Goal: Information Seeking & Learning: Understand process/instructions

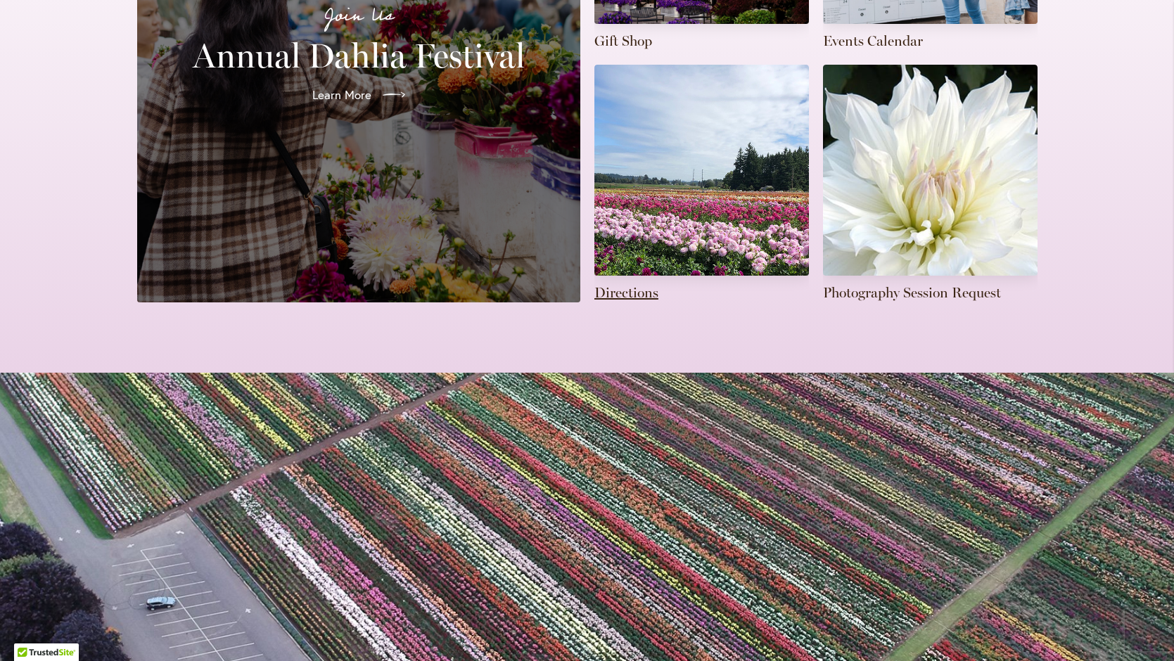
scroll to position [549, 0]
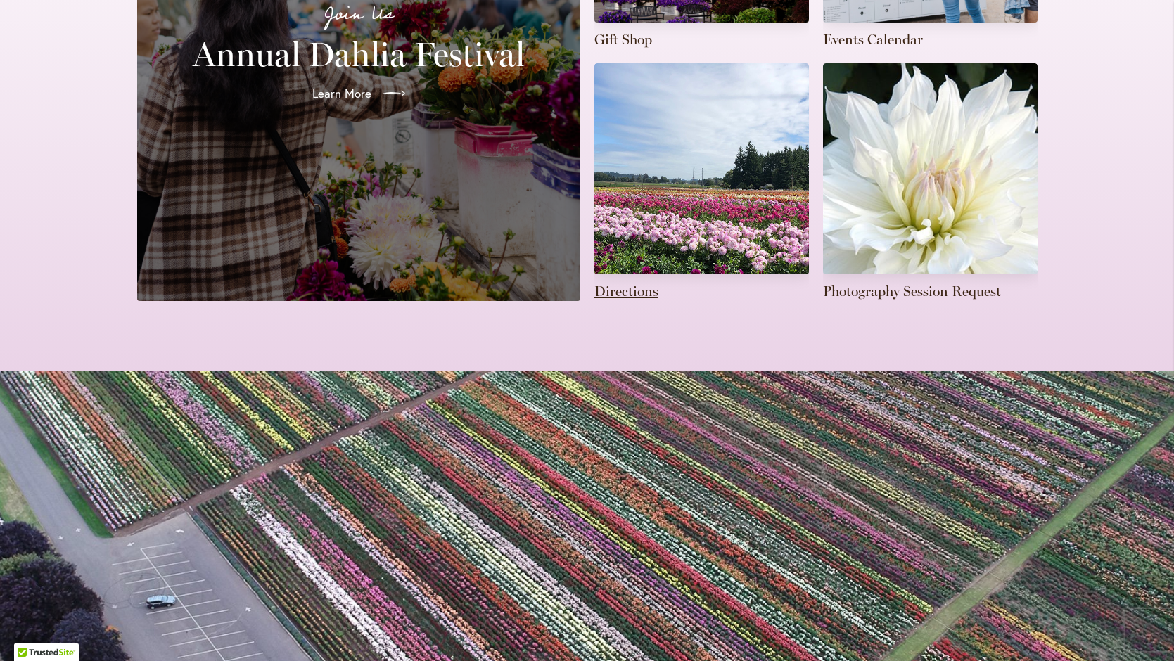
click at [625, 274] on link at bounding box center [701, 182] width 214 height 238
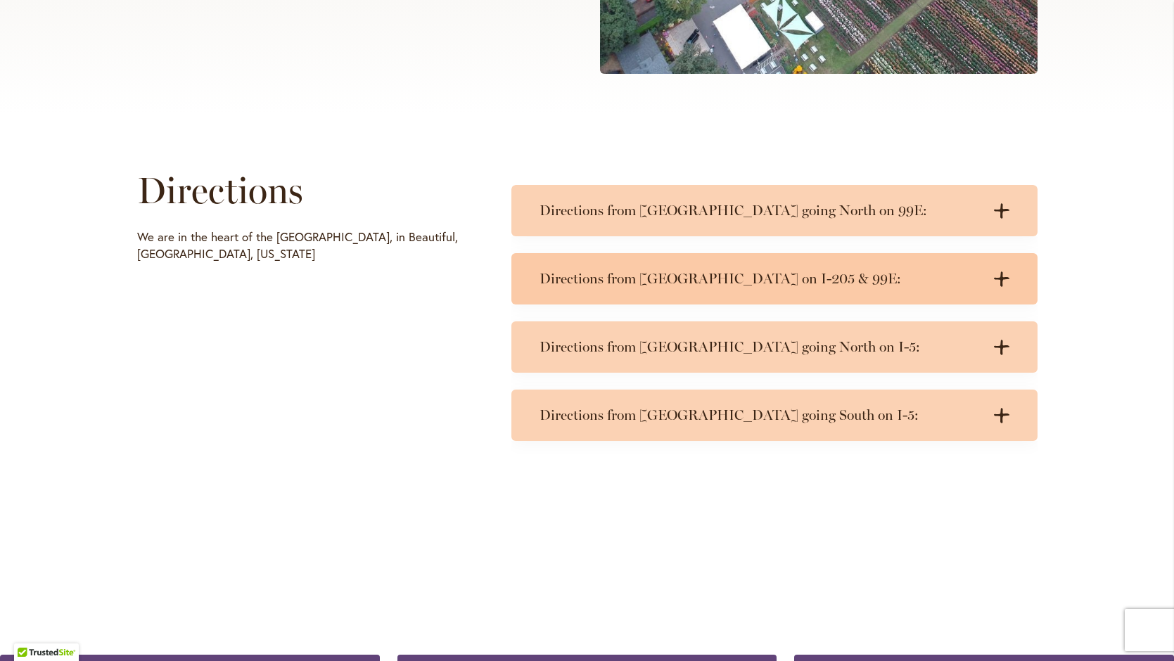
scroll to position [562, 0]
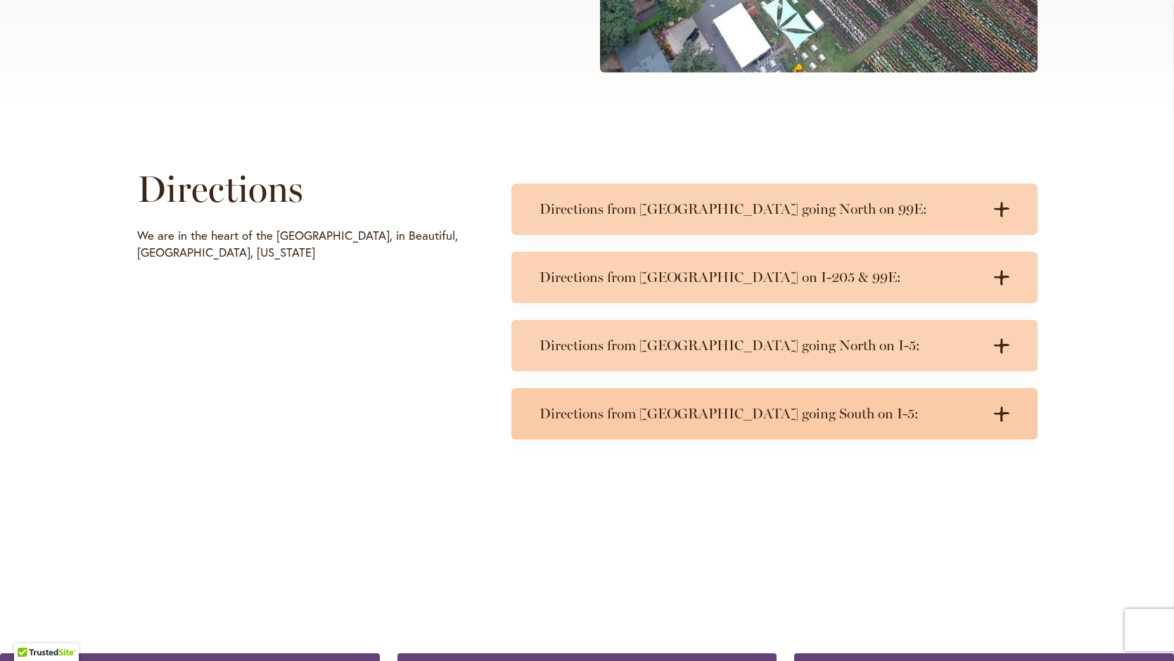
click at [712, 409] on h3 "Directions from [GEOGRAPHIC_DATA] going South on I-5:" at bounding box center [760, 414] width 442 height 18
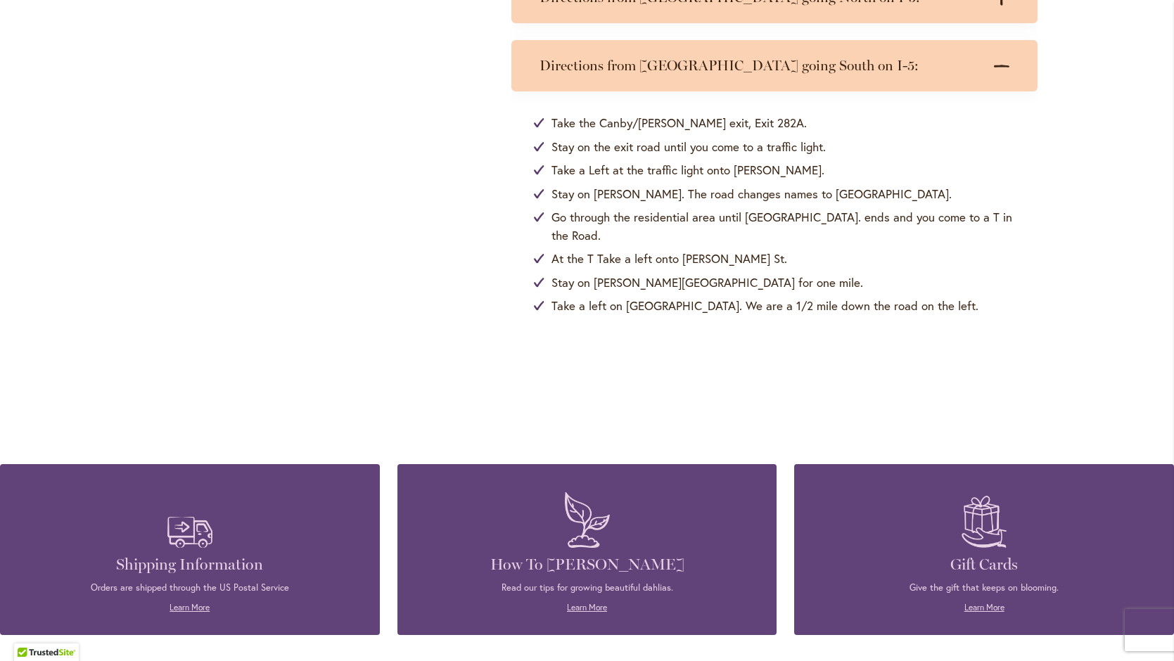
scroll to position [945, 0]
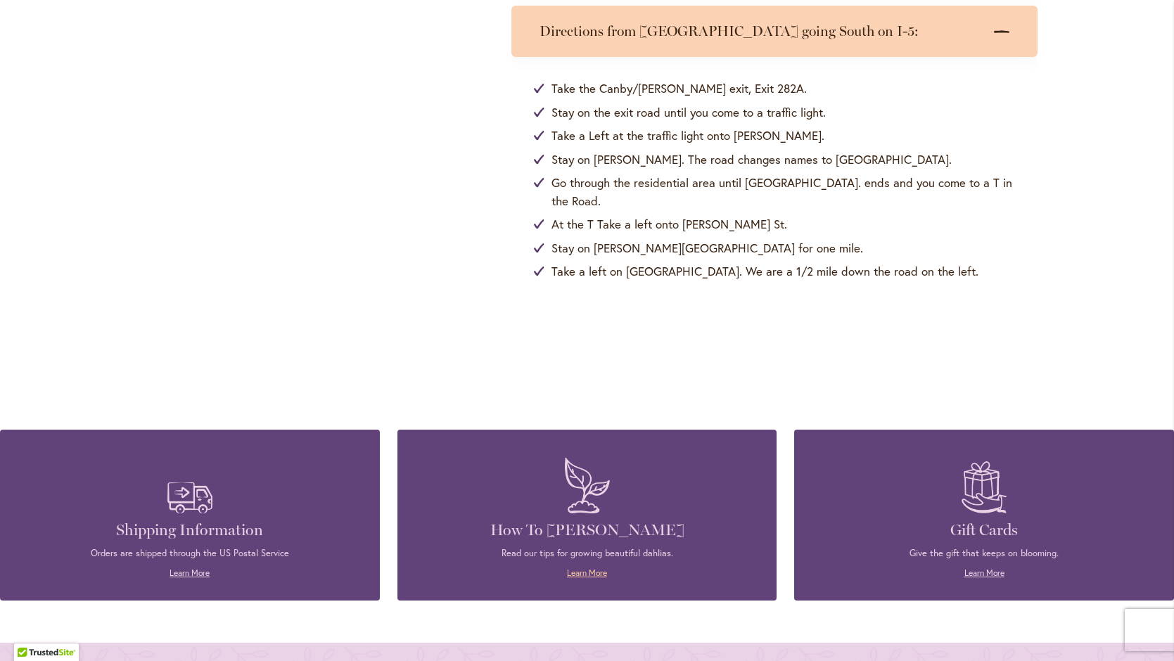
click at [601, 571] on link "Learn More" at bounding box center [587, 572] width 40 height 11
